Goal: Task Accomplishment & Management: Manage account settings

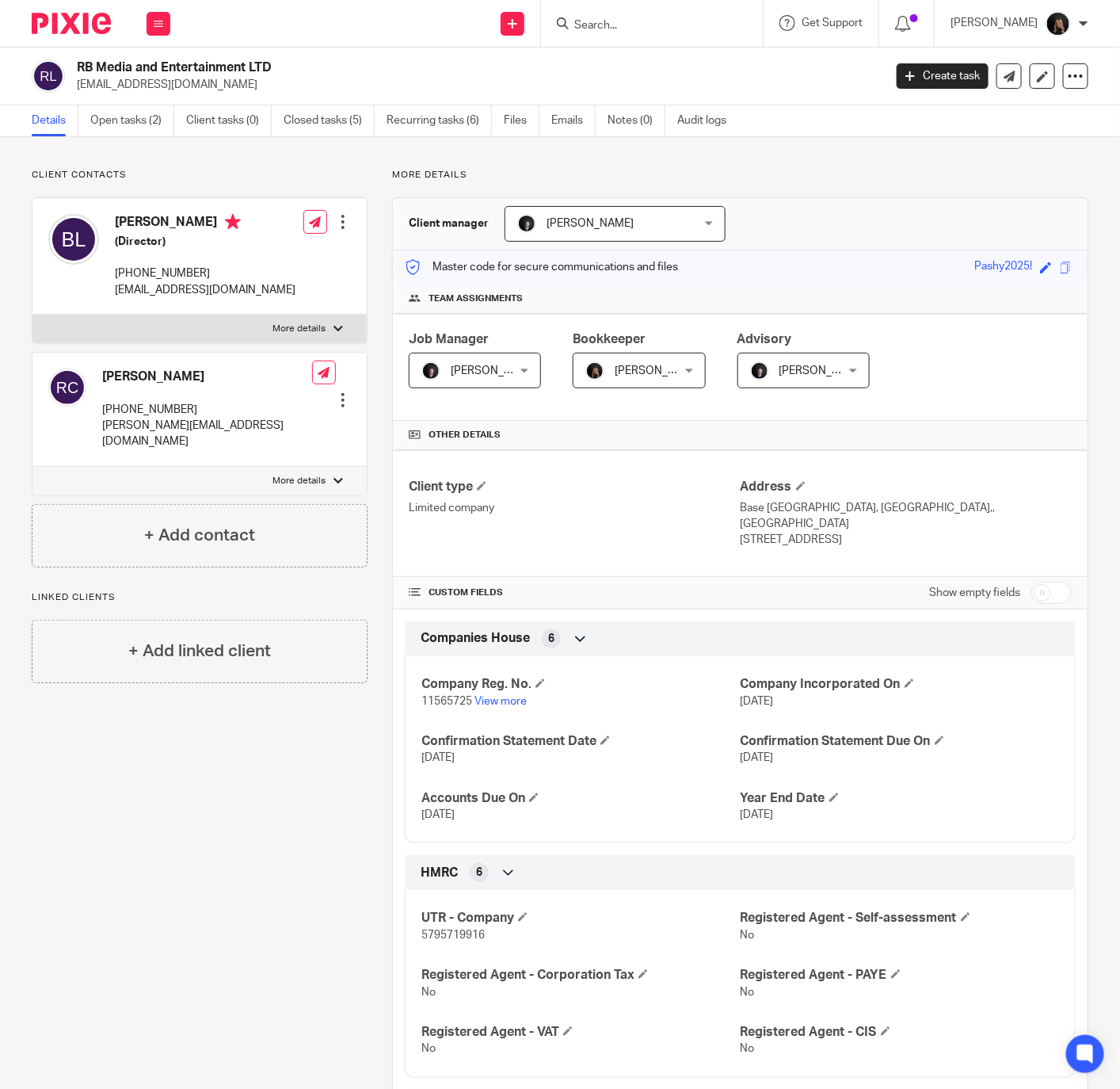
click at [101, 13] on img at bounding box center [71, 23] width 80 height 21
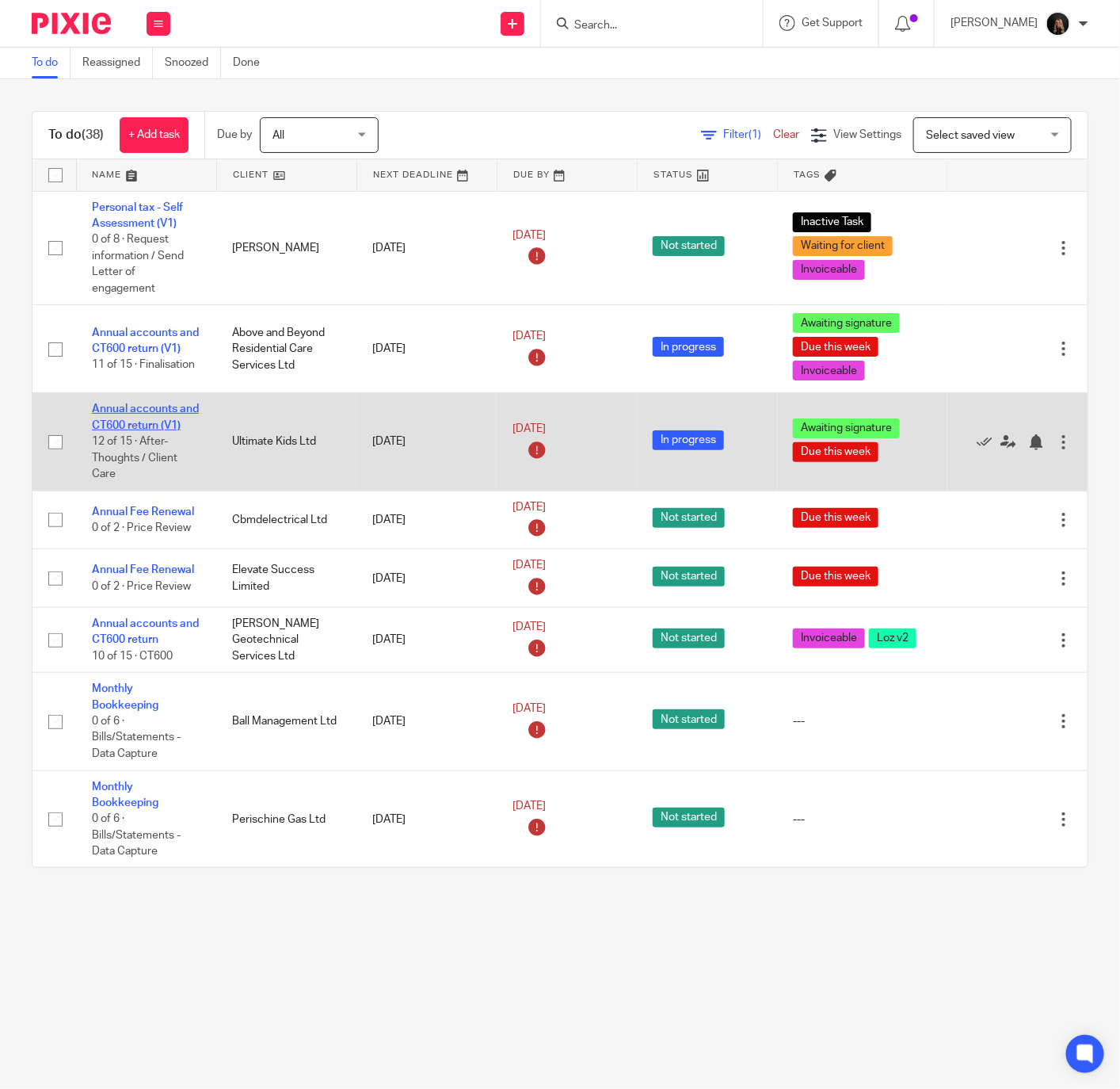
click at [133, 404] on link "Annual accounts and CT600 return (V1)" at bounding box center [146, 417] width 107 height 27
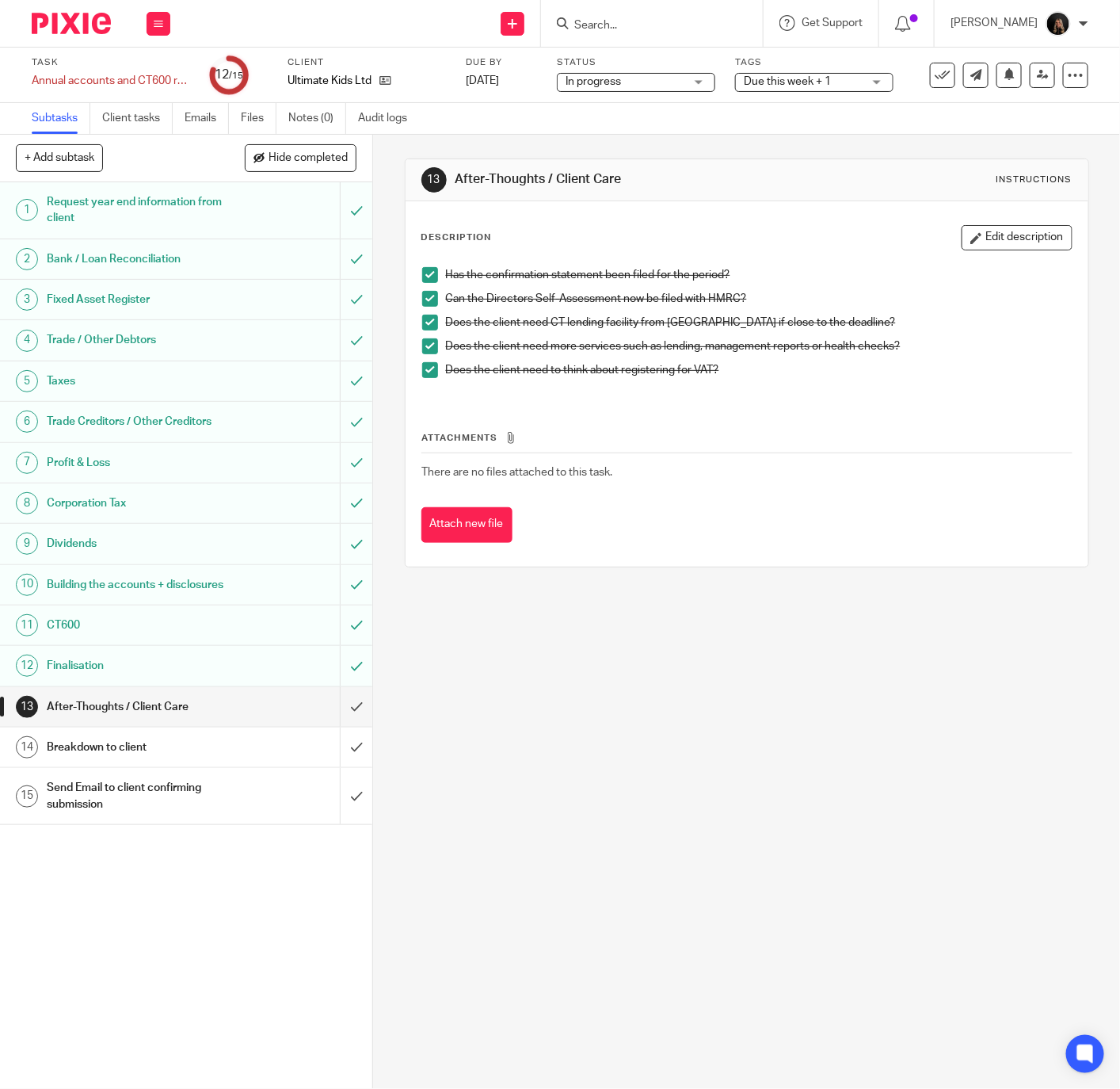
click at [663, 22] on input "Search" at bounding box center [644, 25] width 142 height 14
type input "virtus"
click at [730, 64] on link at bounding box center [704, 68] width 269 height 36
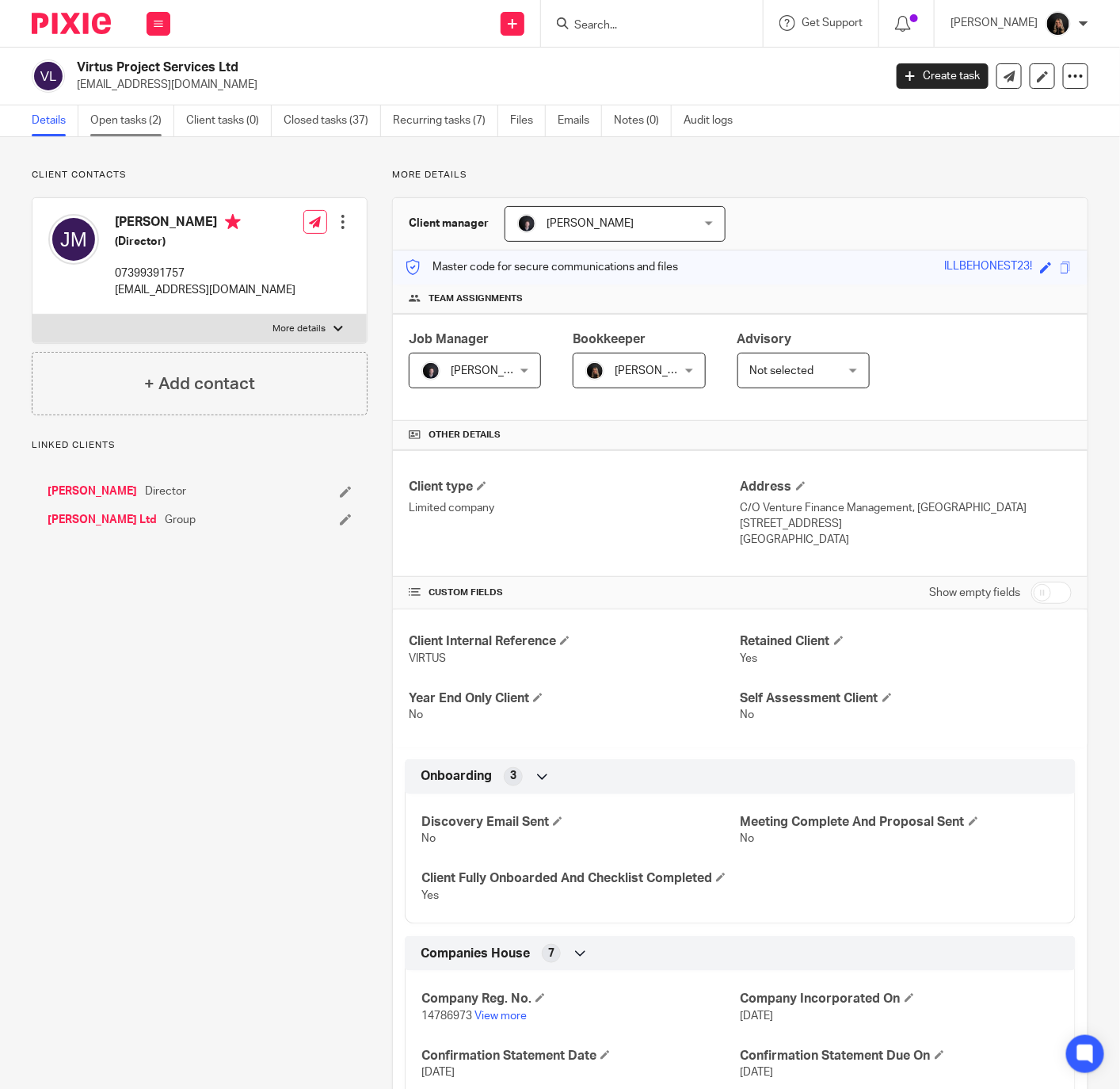
click at [142, 112] on link "Open tasks (2)" at bounding box center [132, 120] width 84 height 31
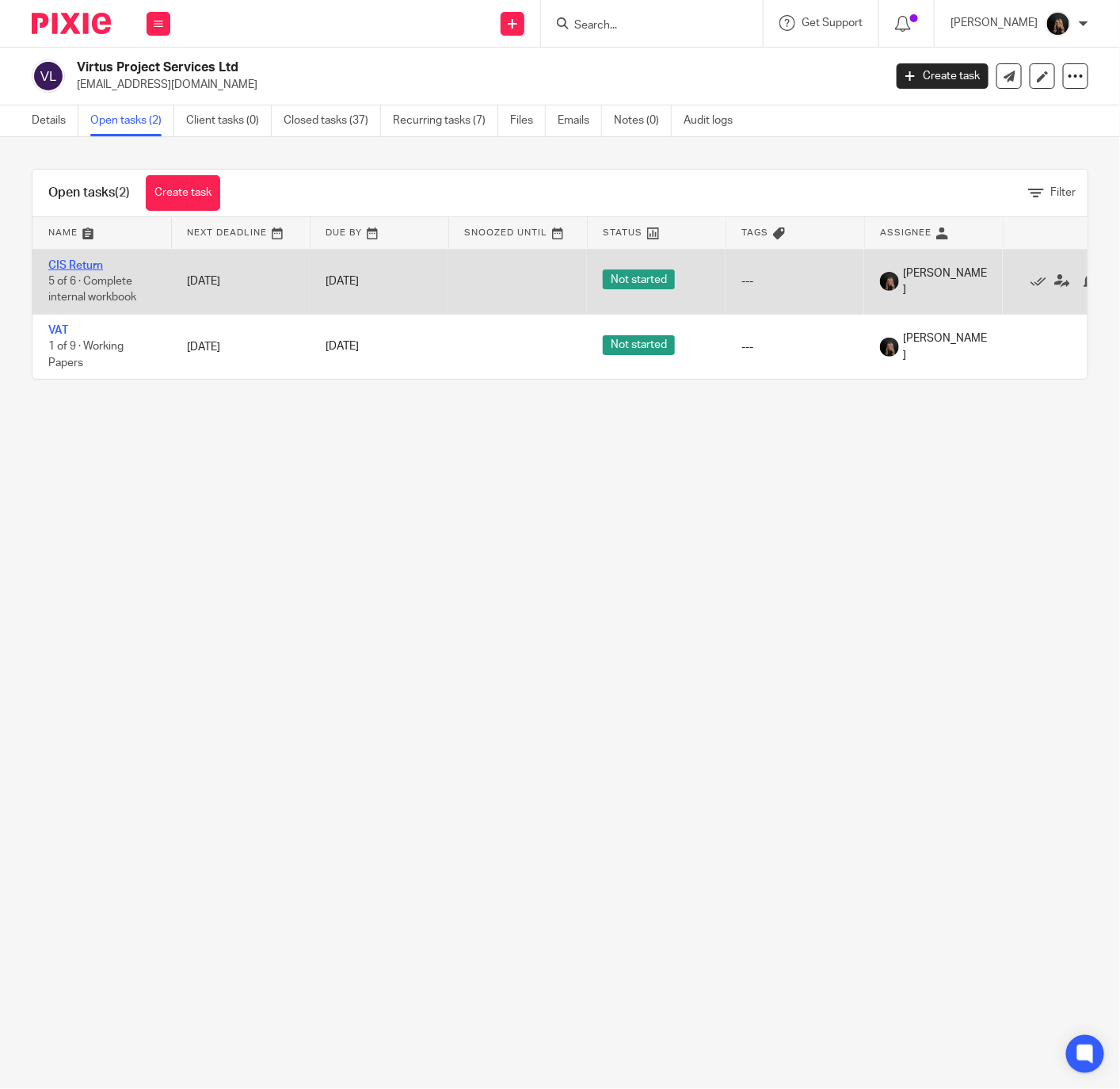
click at [74, 263] on link "CIS Return" at bounding box center [75, 265] width 55 height 11
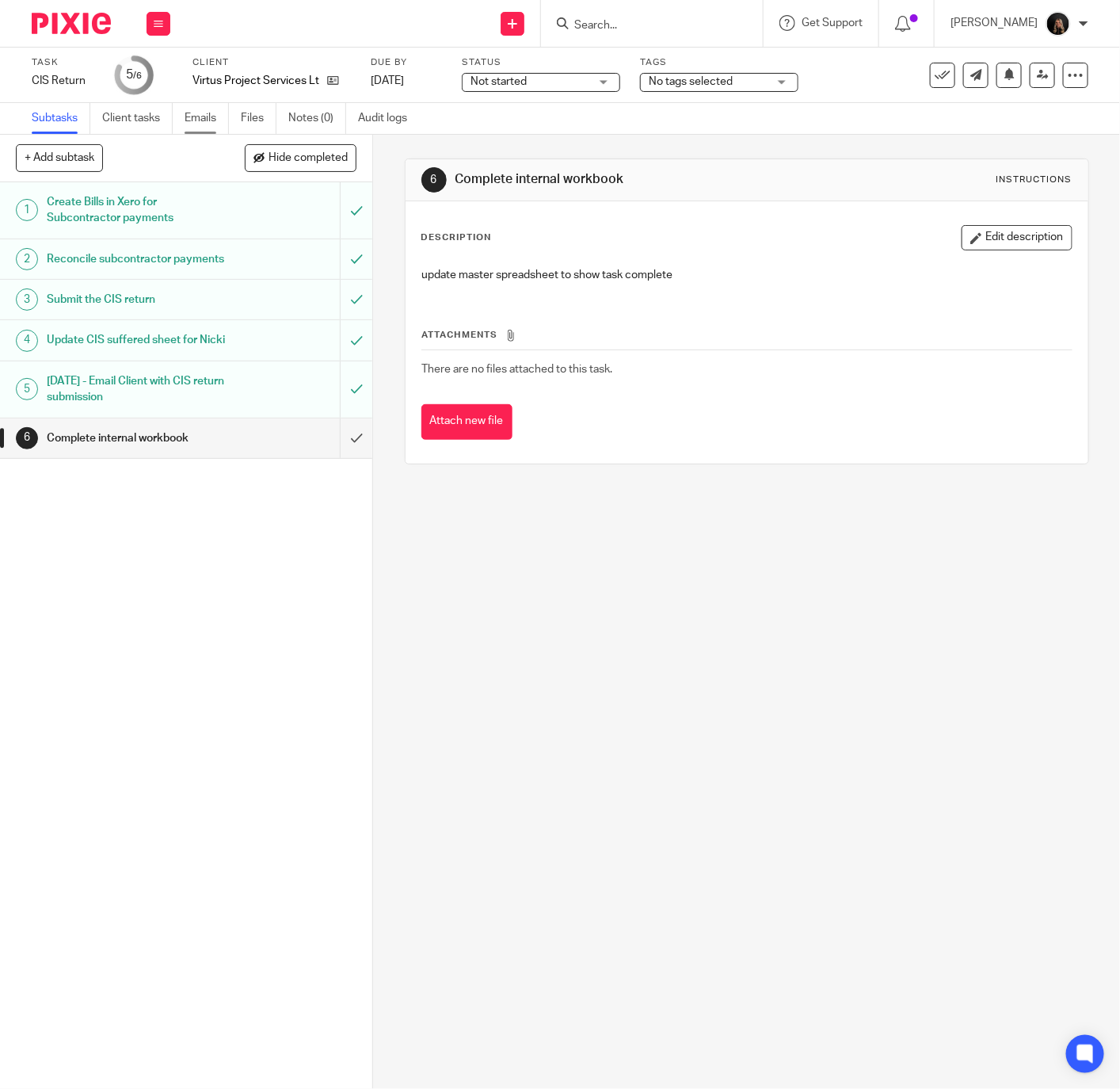
click at [201, 117] on link "Emails" at bounding box center [207, 119] width 44 height 31
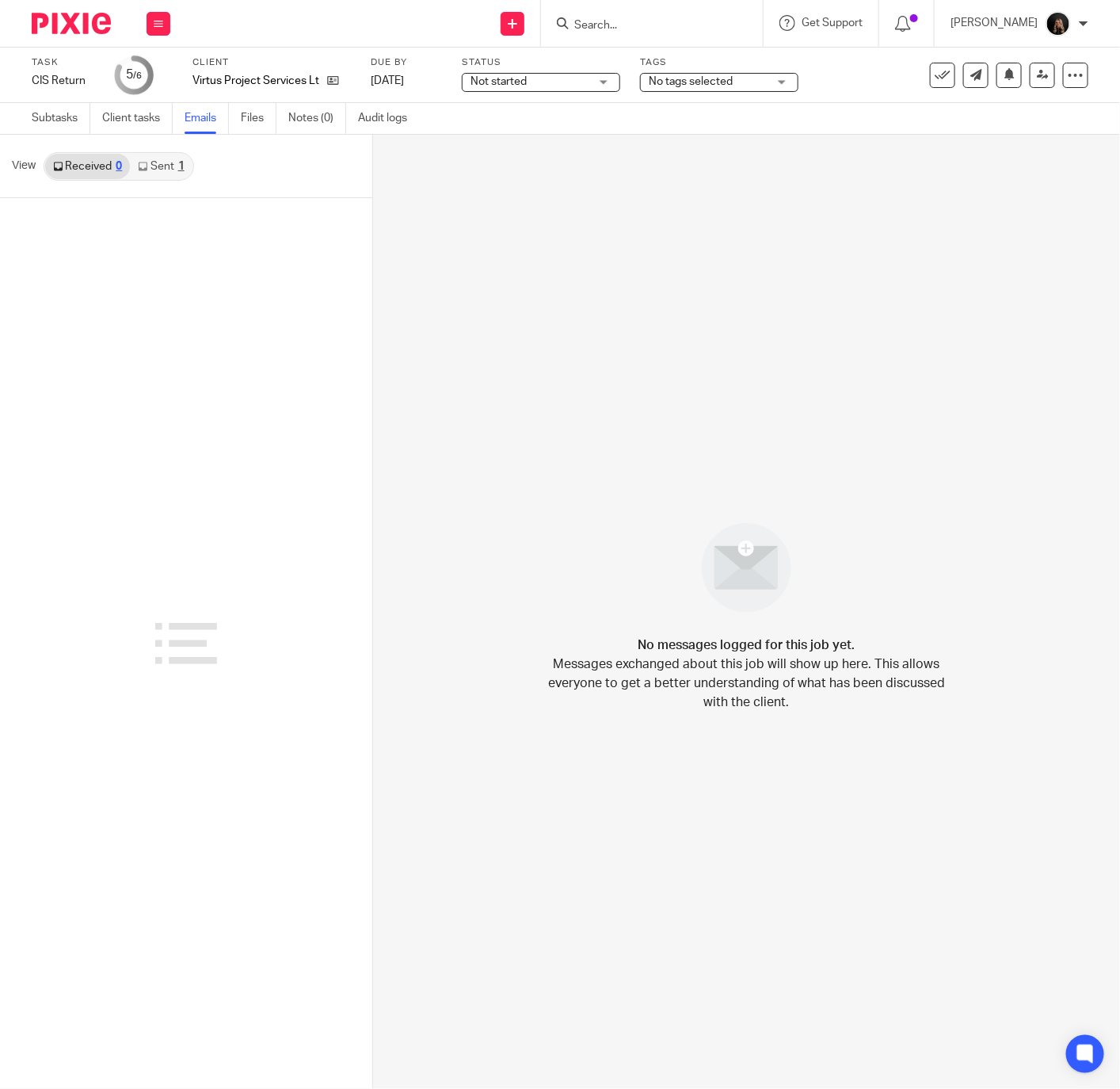
click at [168, 164] on link "Sent 1" at bounding box center [160, 167] width 62 height 25
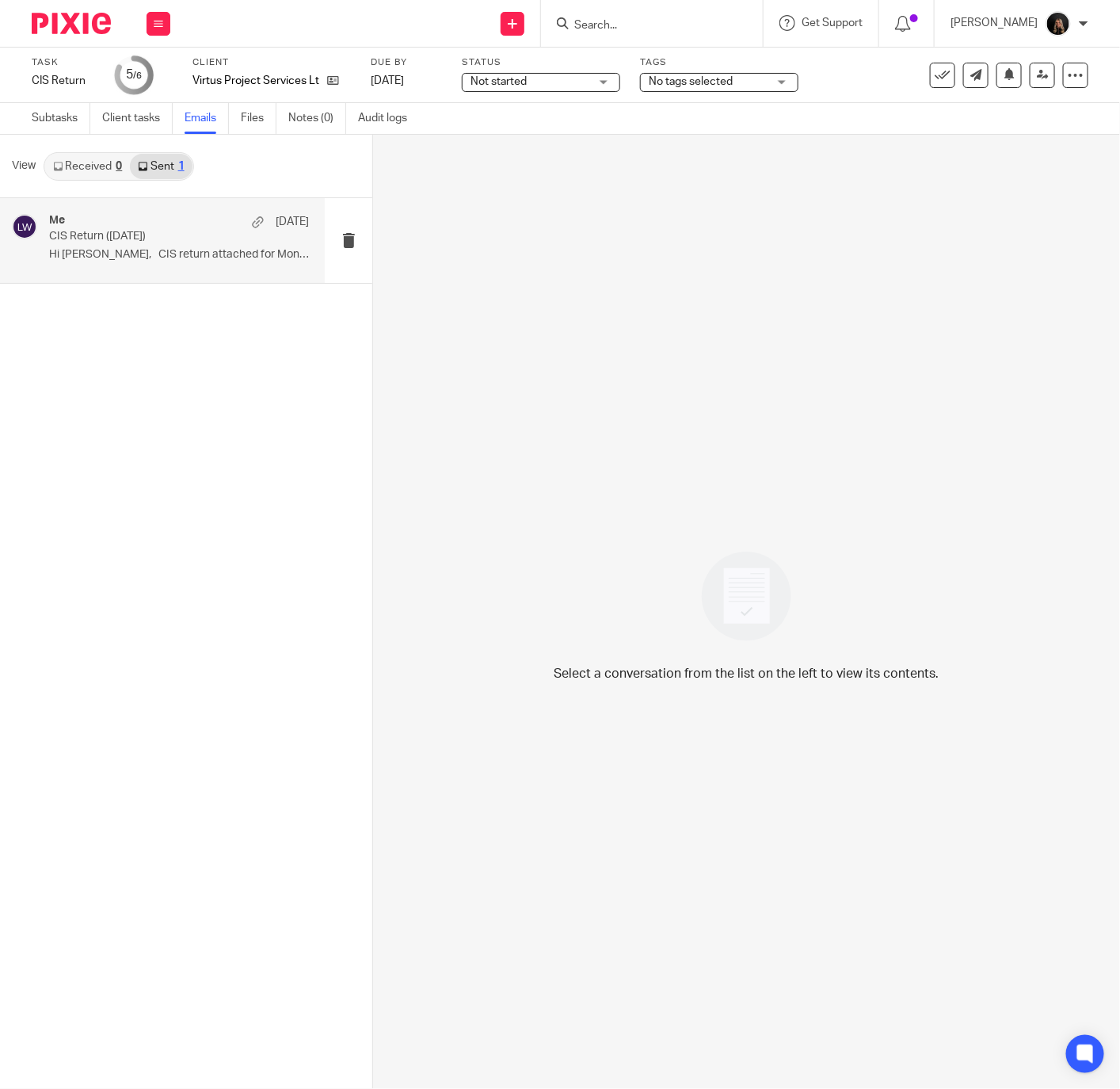
click at [157, 235] on p "CIS Return (05/08/2025)" at bounding box center [153, 236] width 208 height 14
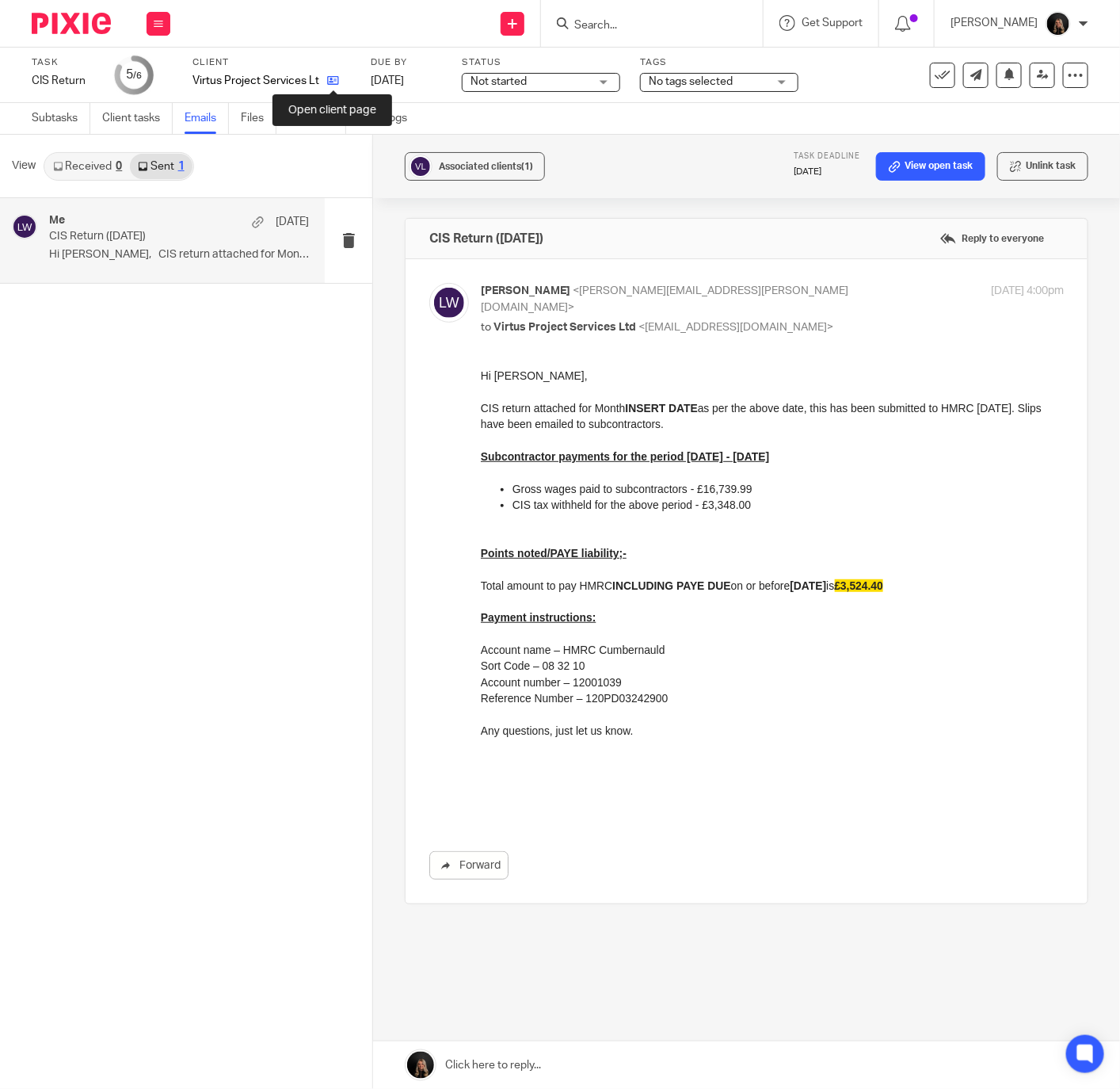
click at [335, 80] on icon at bounding box center [334, 80] width 12 height 12
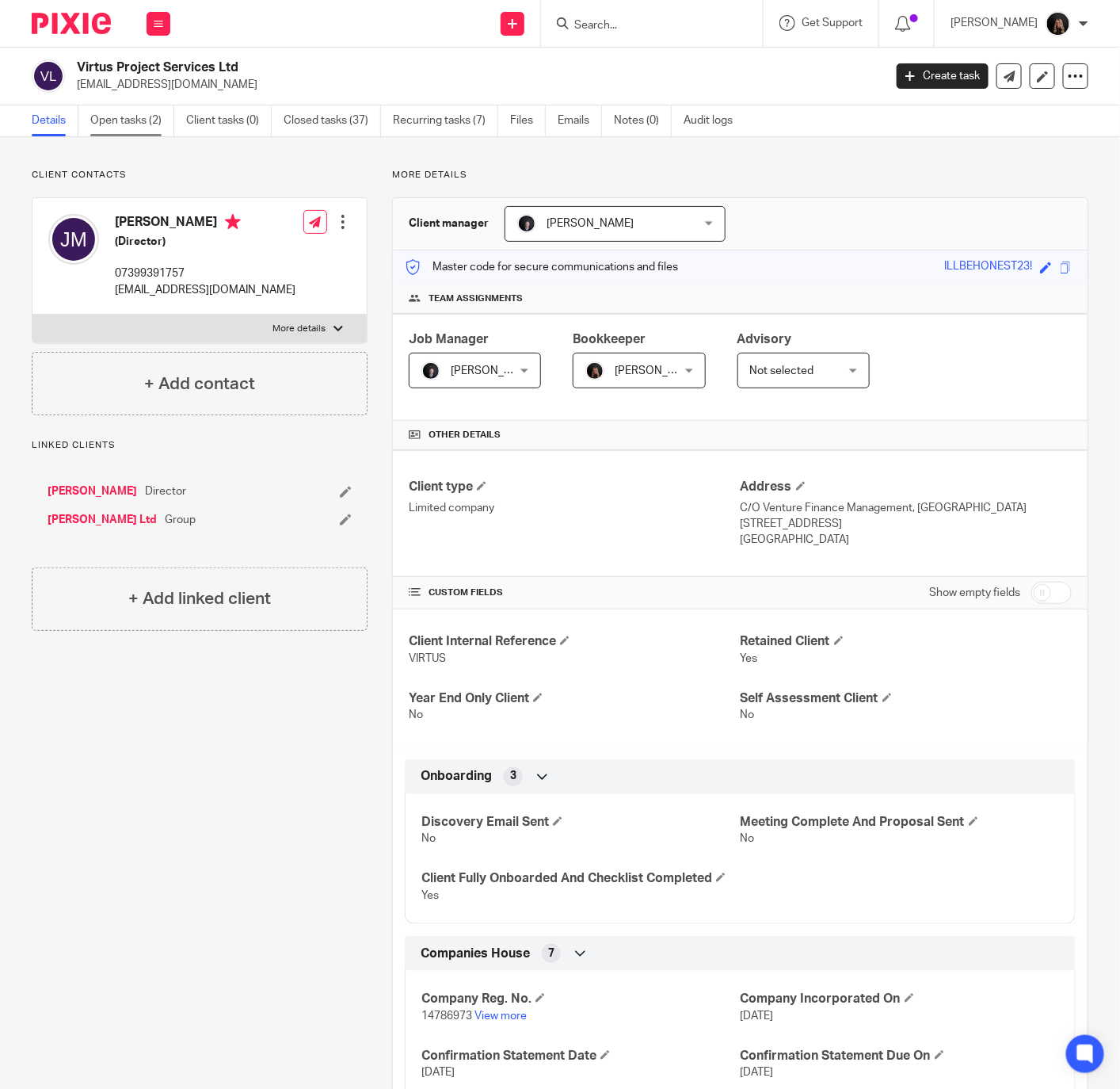
click at [134, 124] on link "Open tasks (2)" at bounding box center [132, 120] width 84 height 31
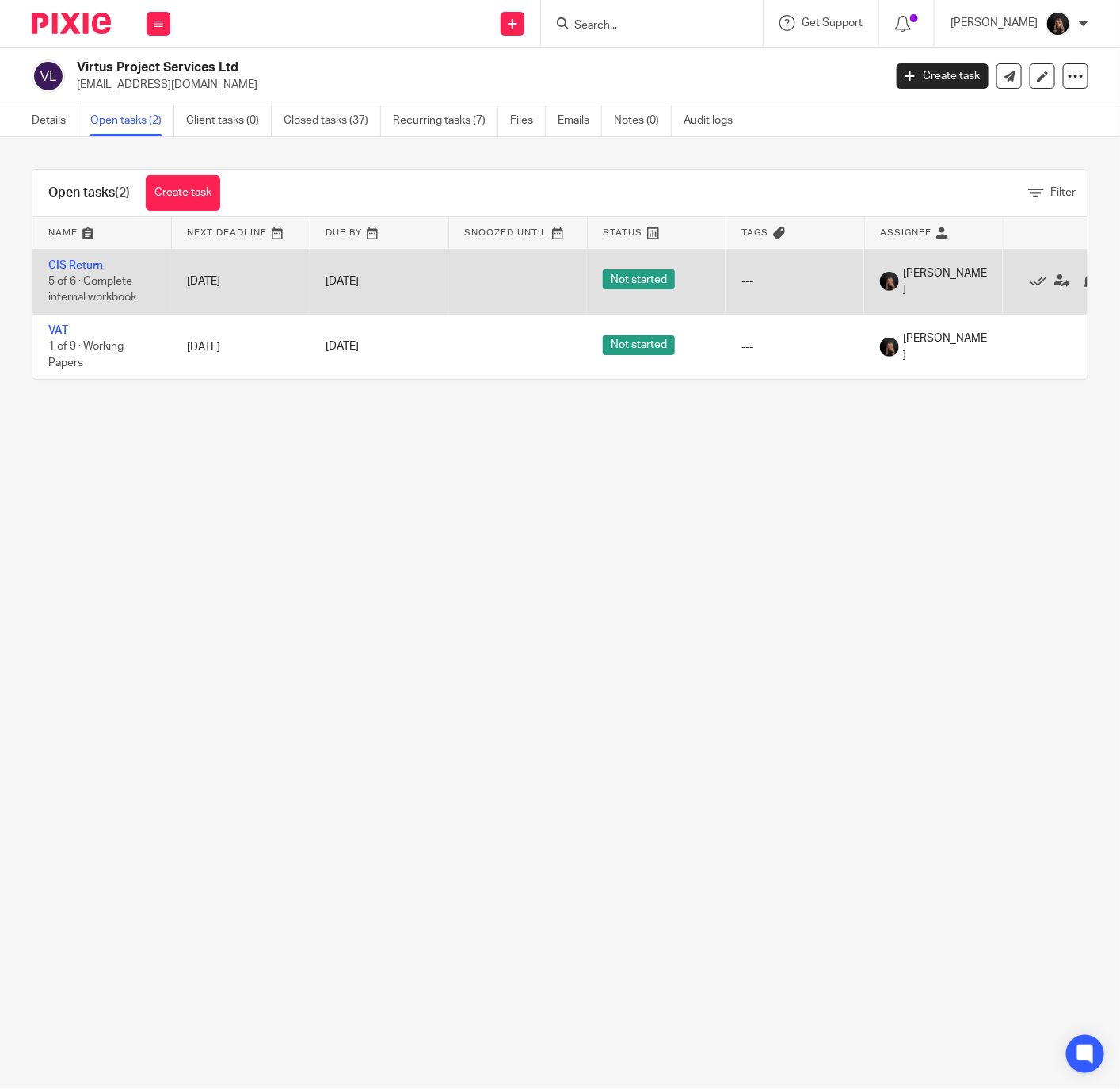
click at [69, 259] on td "CIS Return 5 of 6 · Complete internal workbook" at bounding box center [102, 281] width 139 height 65
click at [81, 266] on link "CIS Return" at bounding box center [75, 265] width 55 height 11
